Goal: Information Seeking & Learning: Learn about a topic

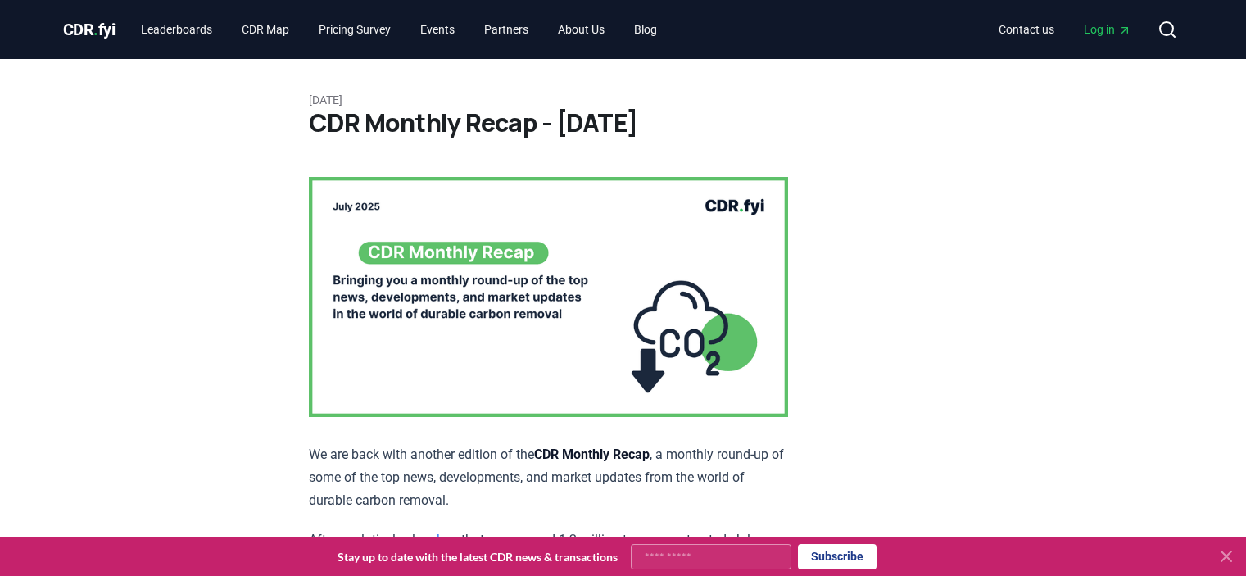
scroll to position [6795, 0]
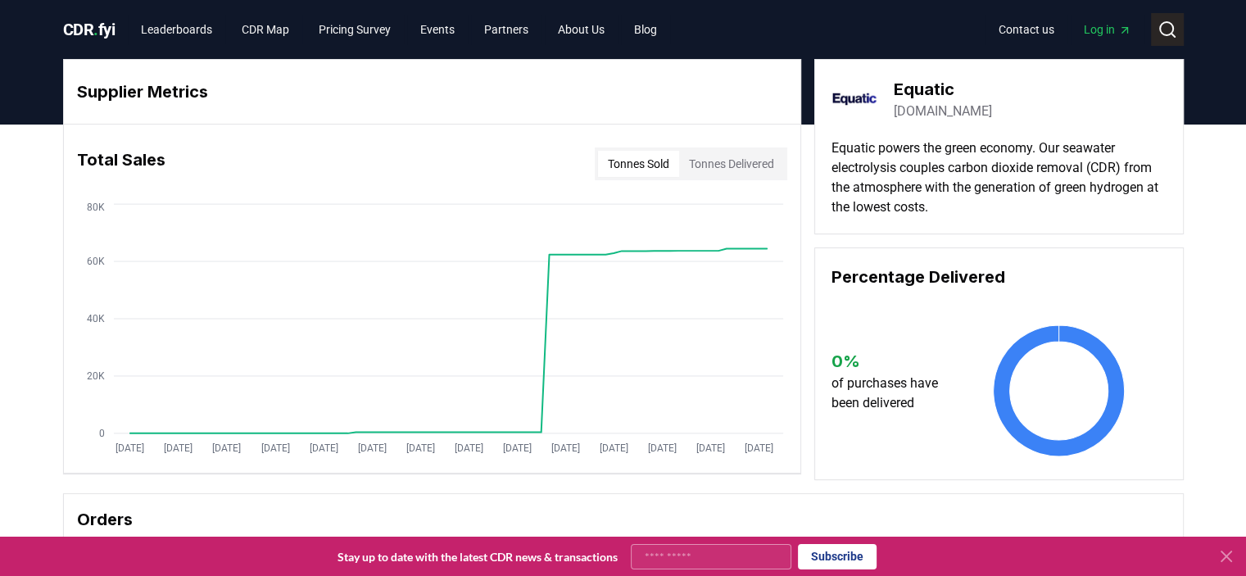
click at [1169, 30] on icon at bounding box center [1168, 30] width 20 height 20
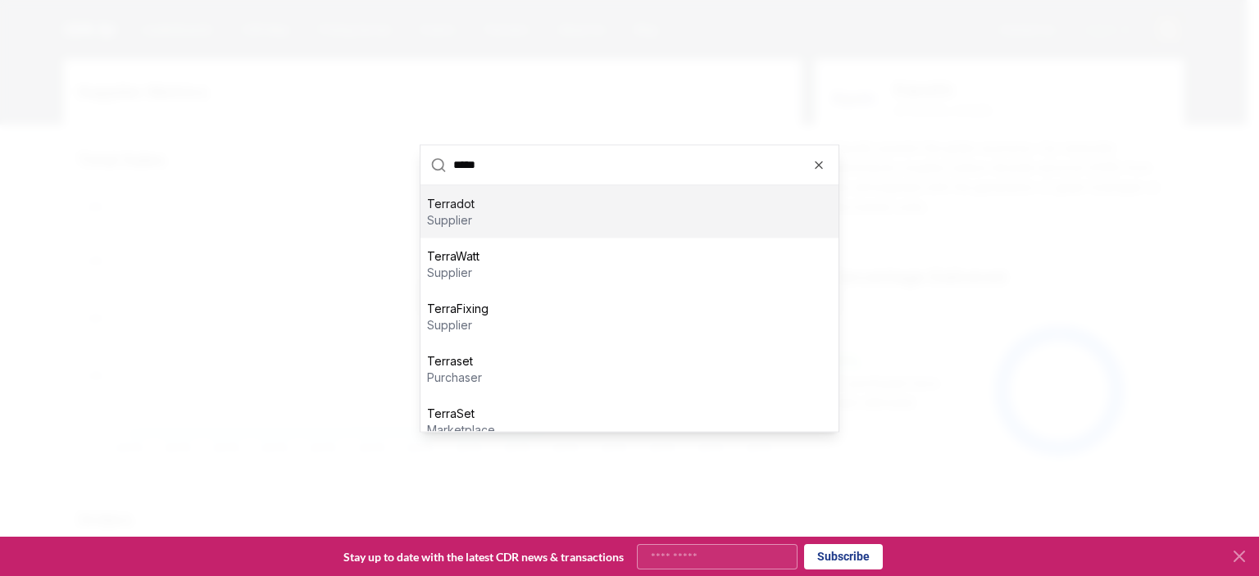
type input "******"
